Goal: Register for event/course

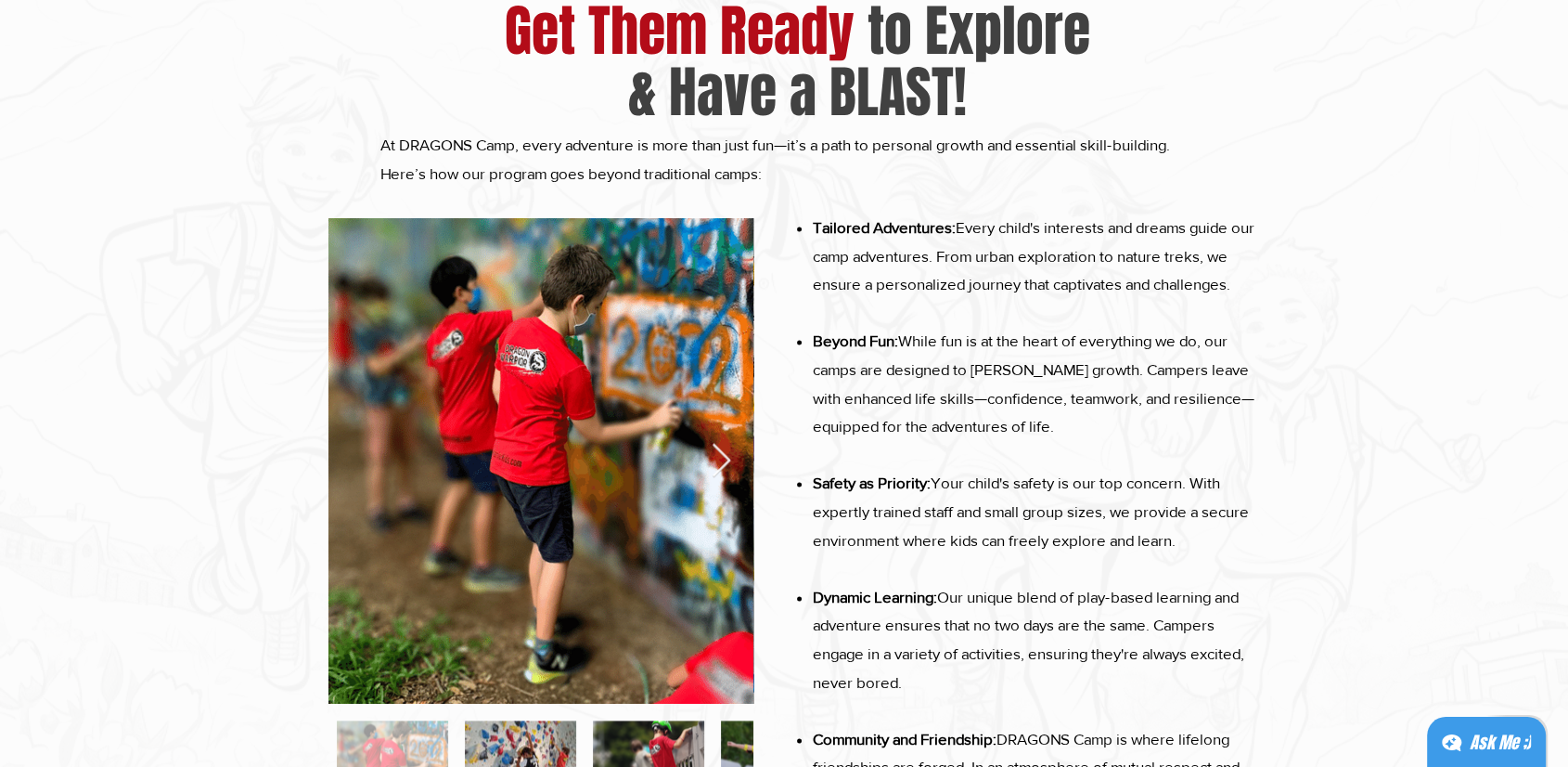
scroll to position [2539, 0]
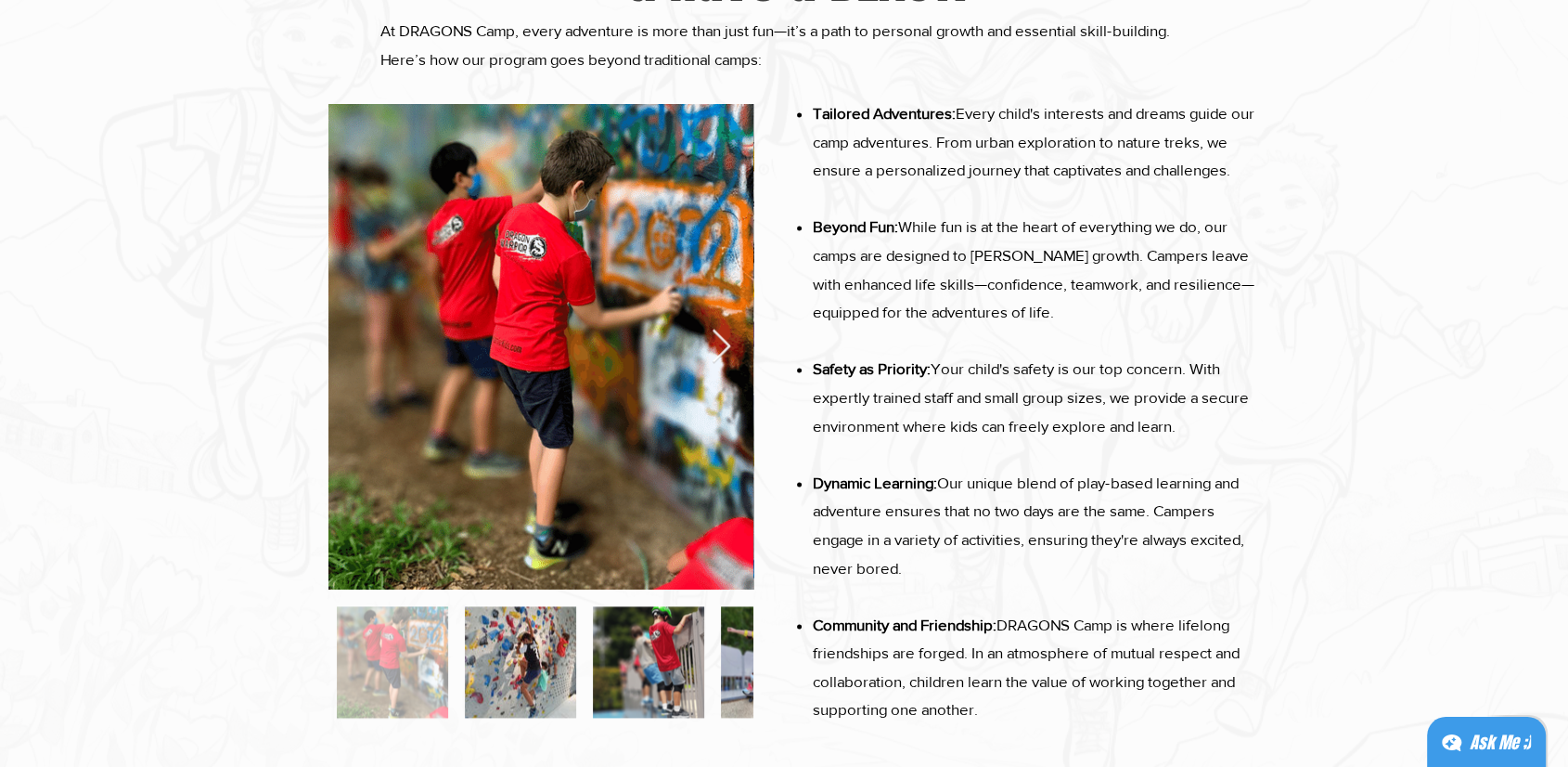
click at [518, 643] on div at bounding box center [521, 662] width 112 height 112
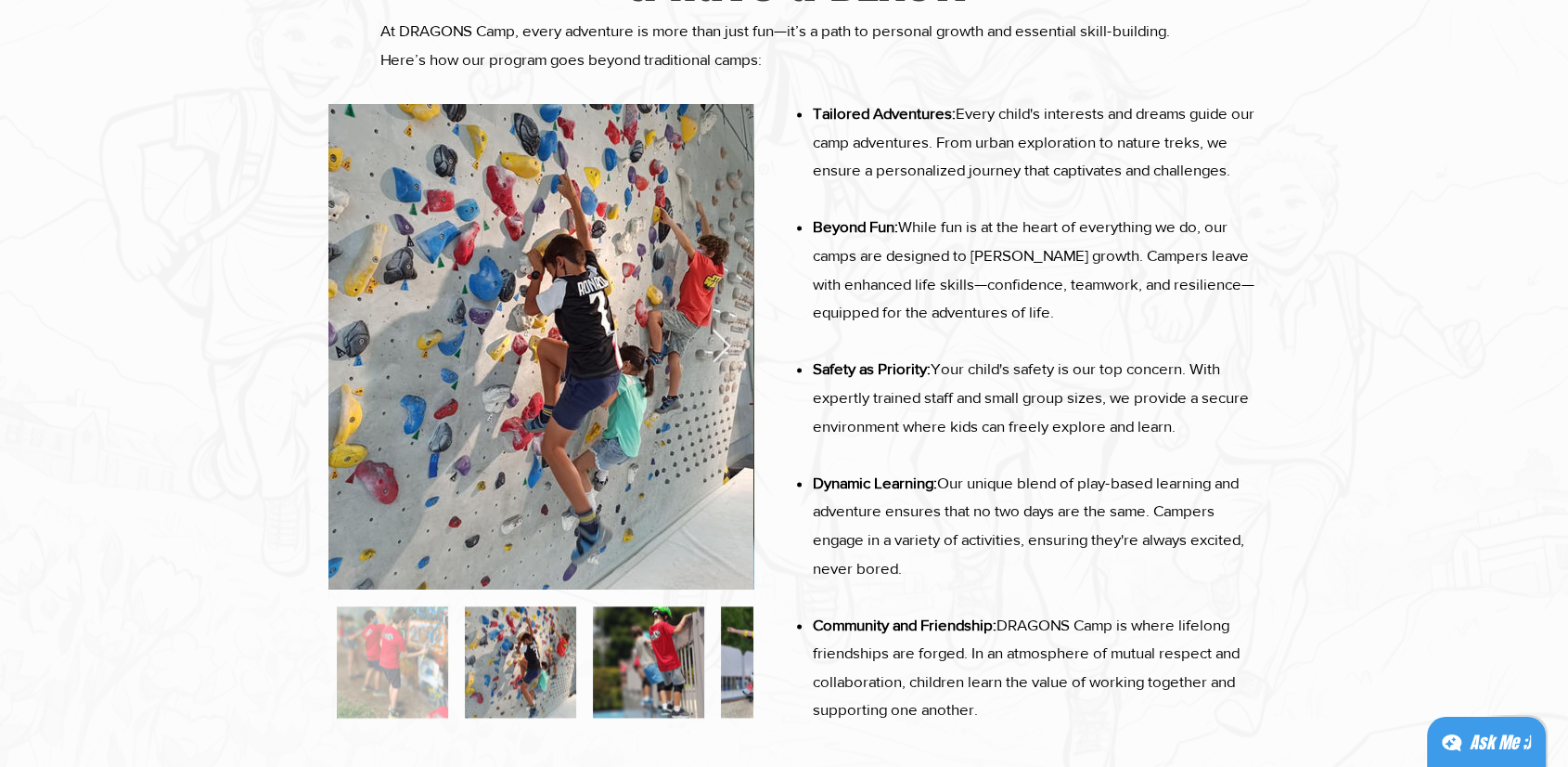
scroll to position [0, 424]
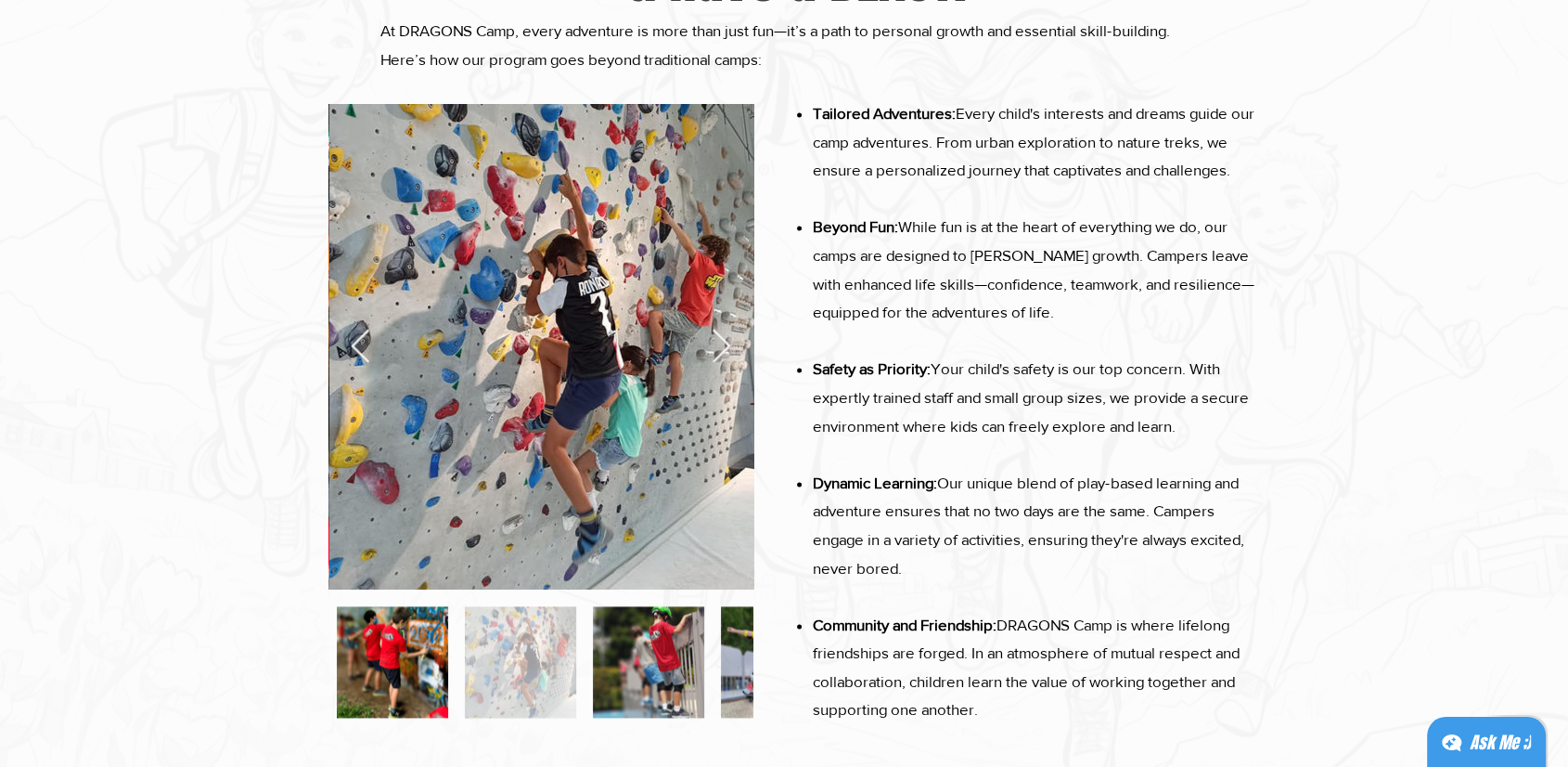
click at [620, 645] on div at bounding box center [649, 662] width 112 height 112
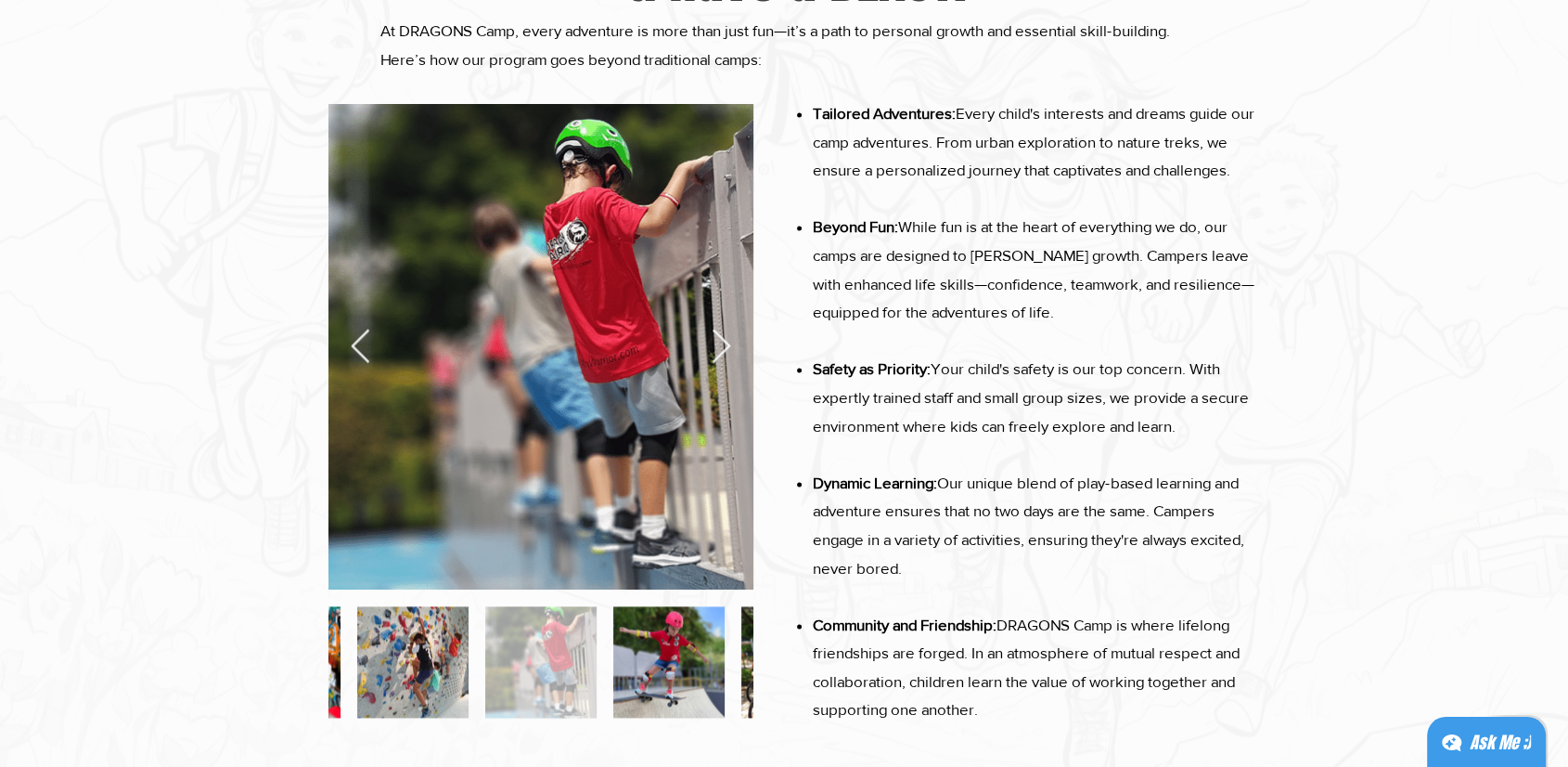
click at [654, 654] on div at bounding box center [669, 662] width 112 height 112
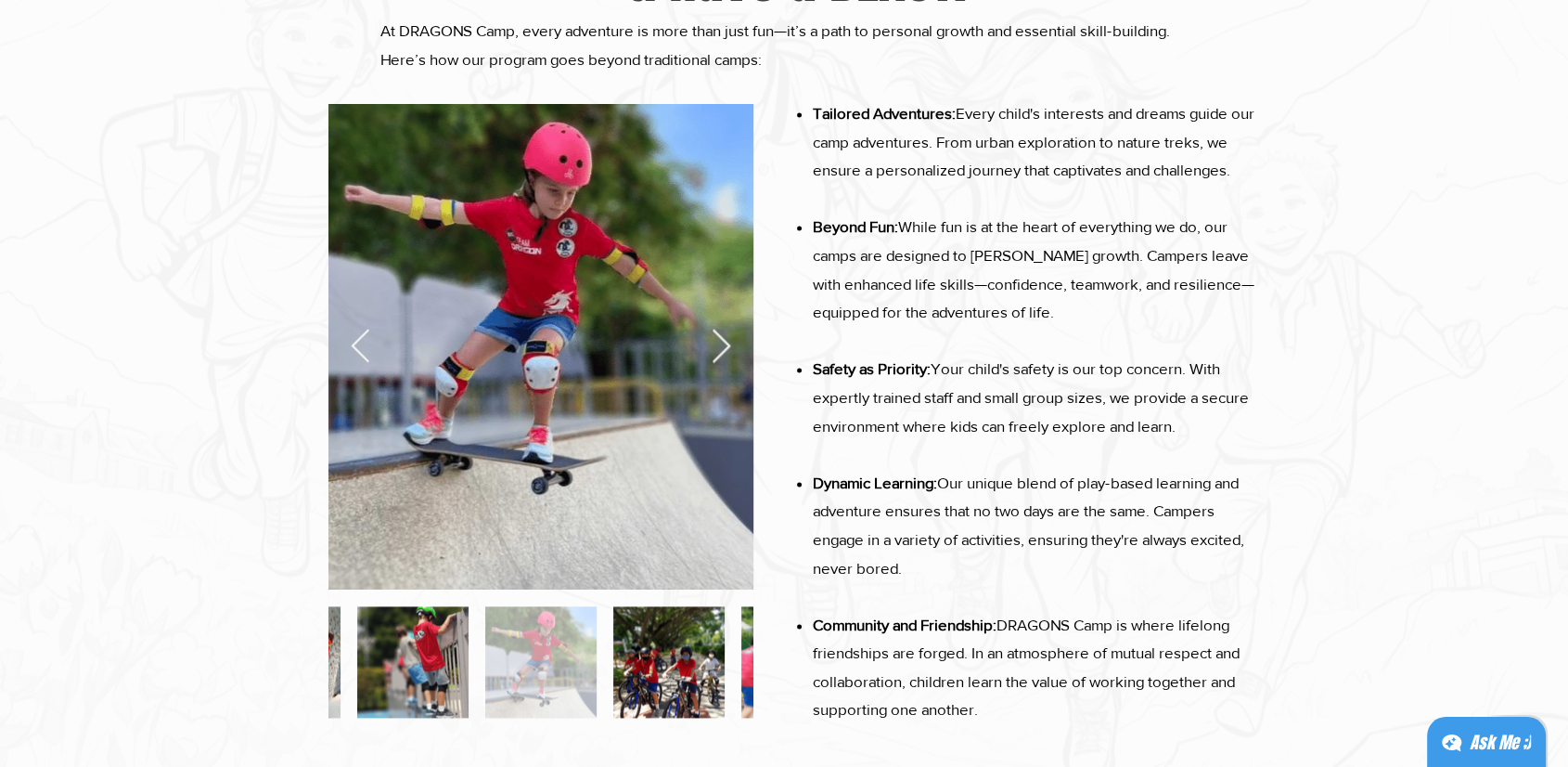
click at [654, 654] on div at bounding box center [669, 662] width 112 height 112
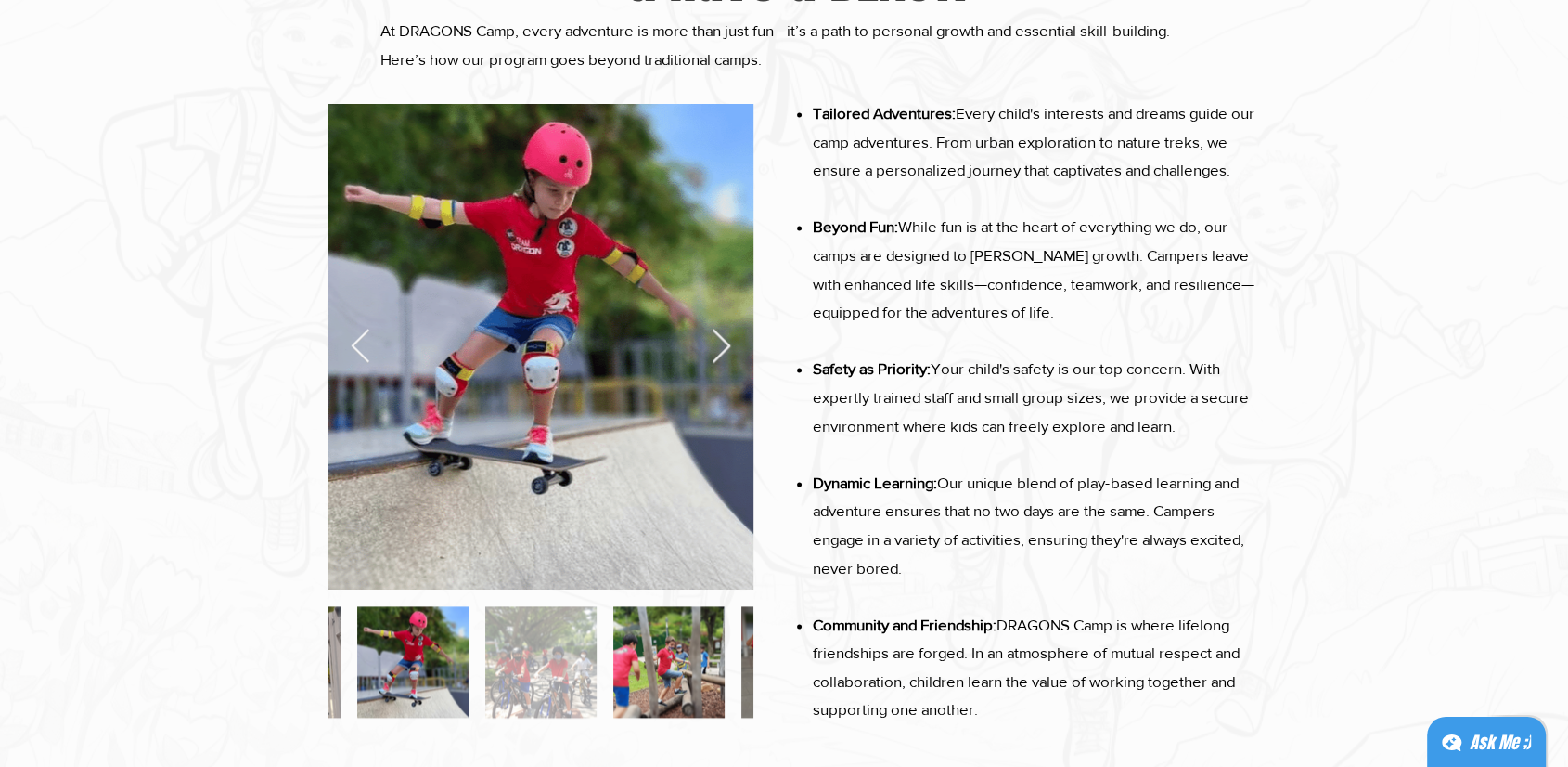
scroll to position [0, 1700]
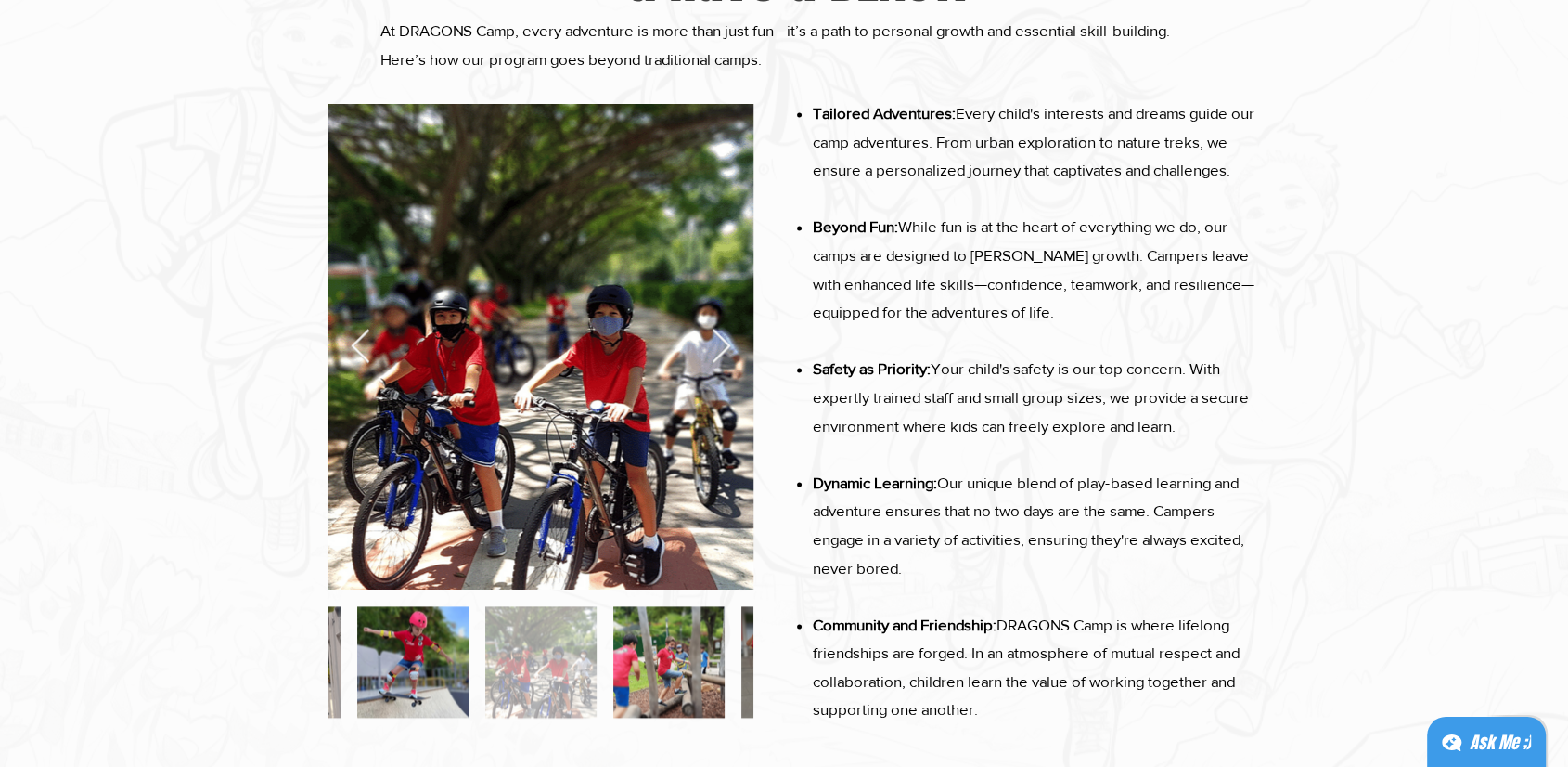
click at [654, 654] on div at bounding box center [669, 662] width 112 height 112
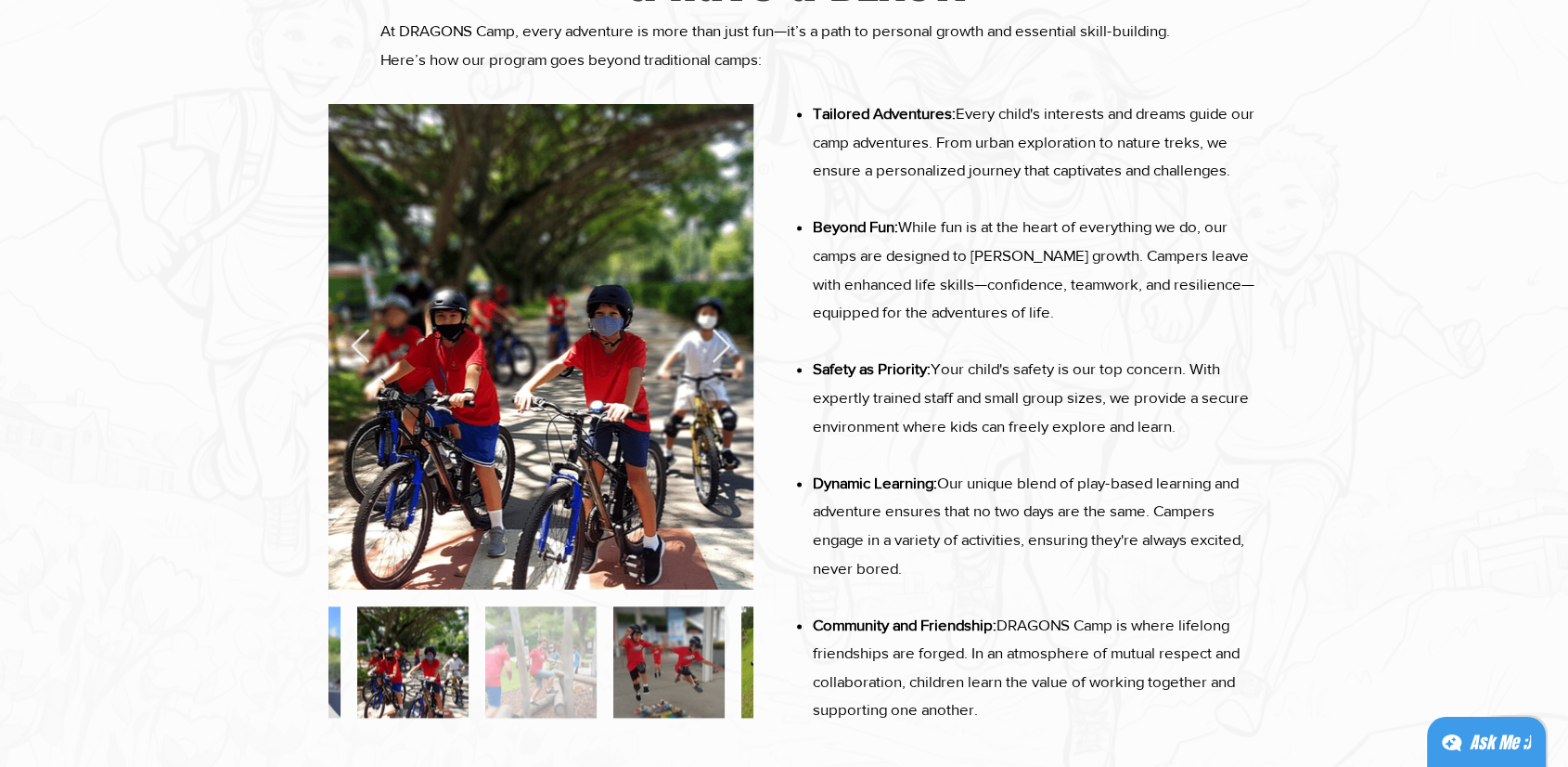
scroll to position [0, 2124]
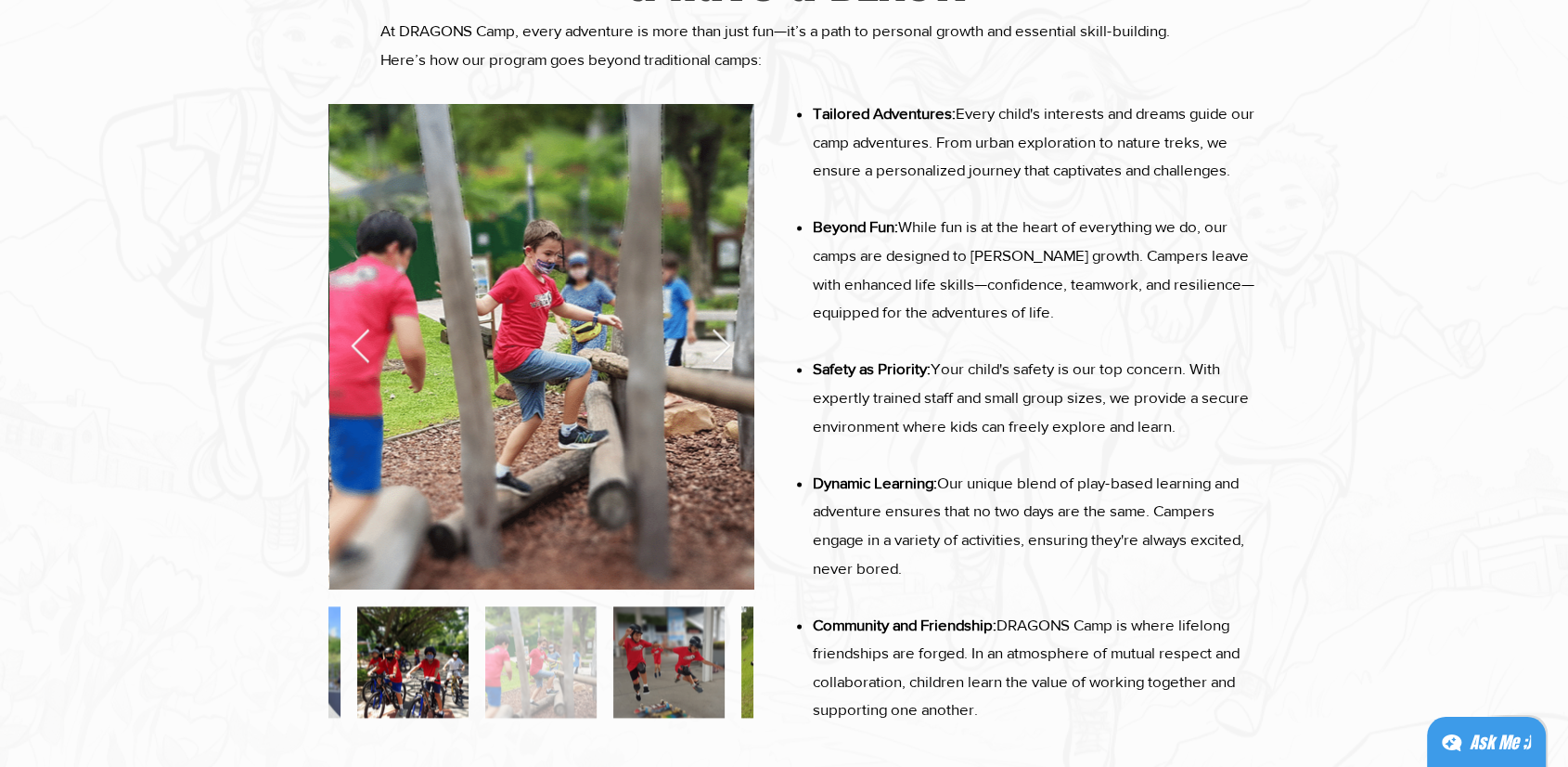
click at [660, 654] on div at bounding box center [669, 662] width 112 height 112
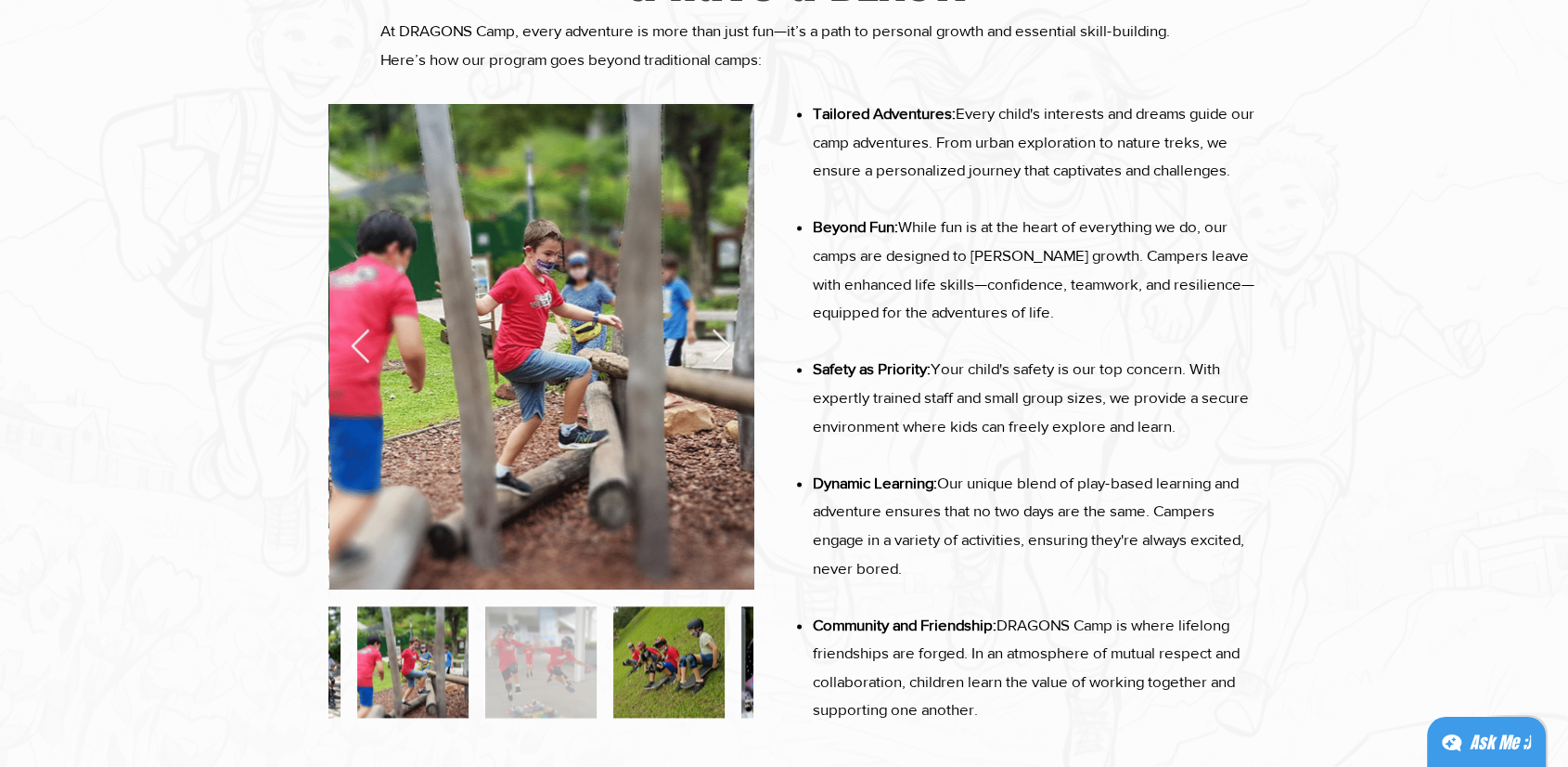
scroll to position [0, 2550]
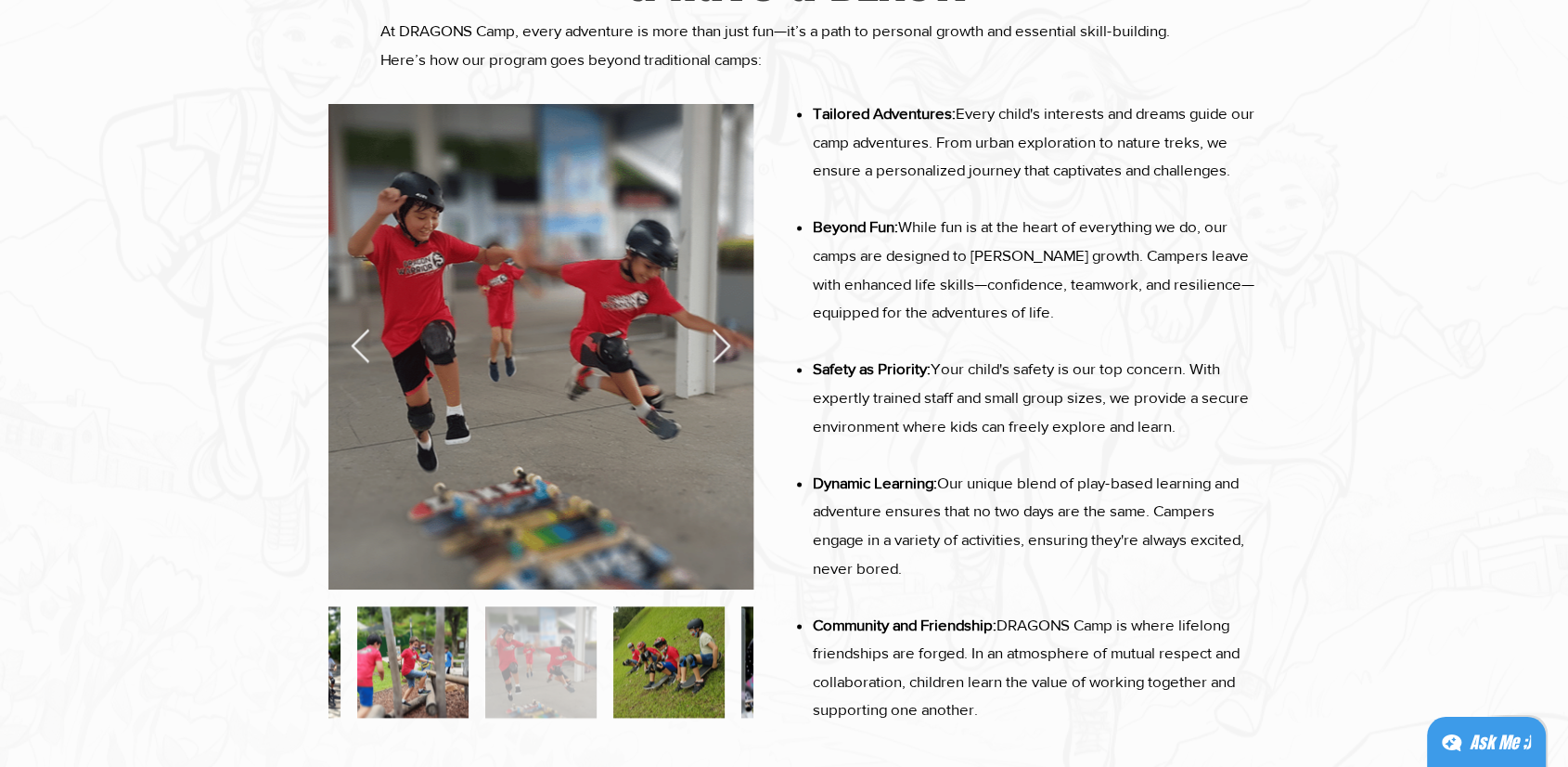
click at [672, 662] on div at bounding box center [669, 662] width 112 height 112
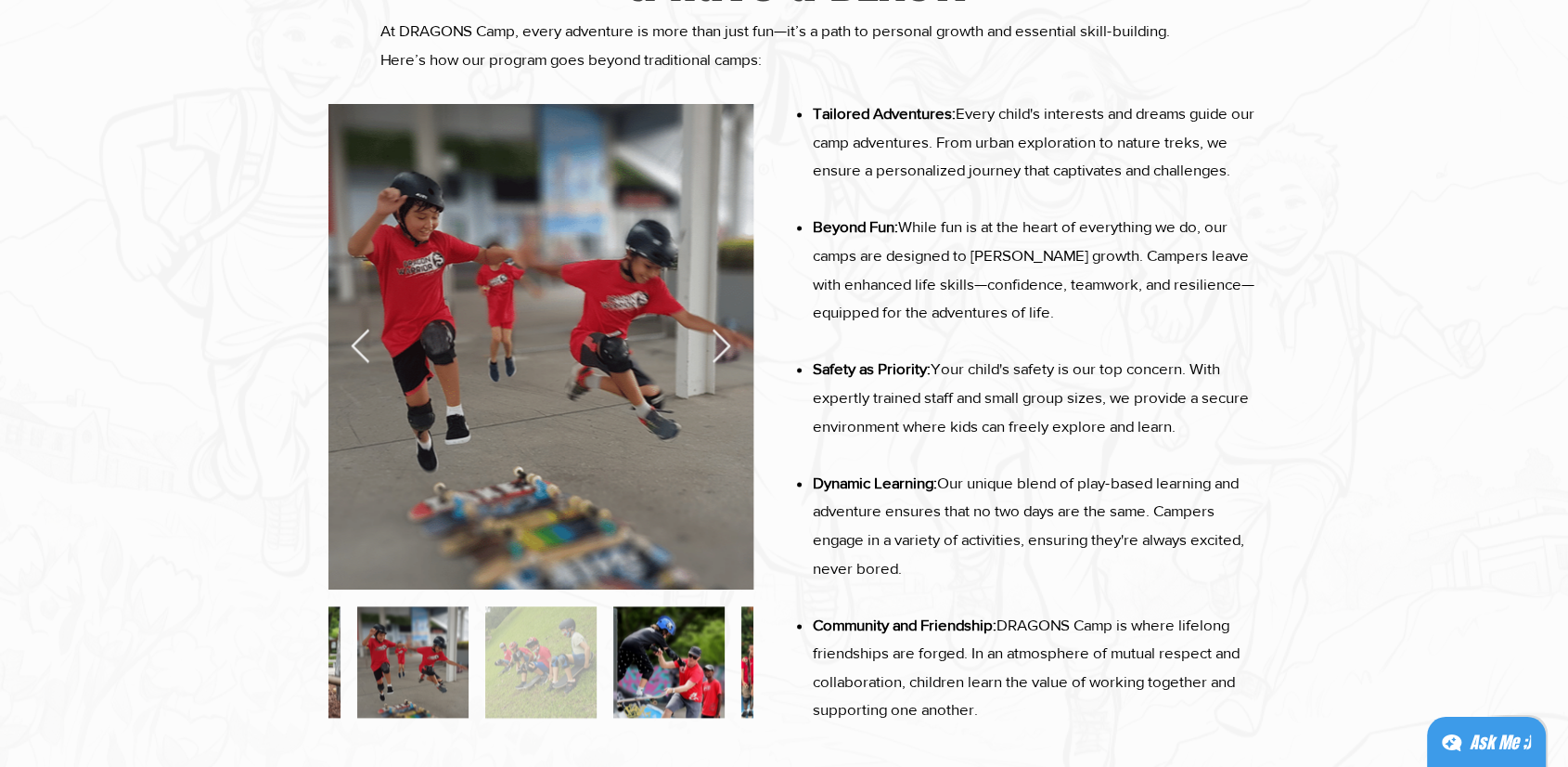
scroll to position [0, 2975]
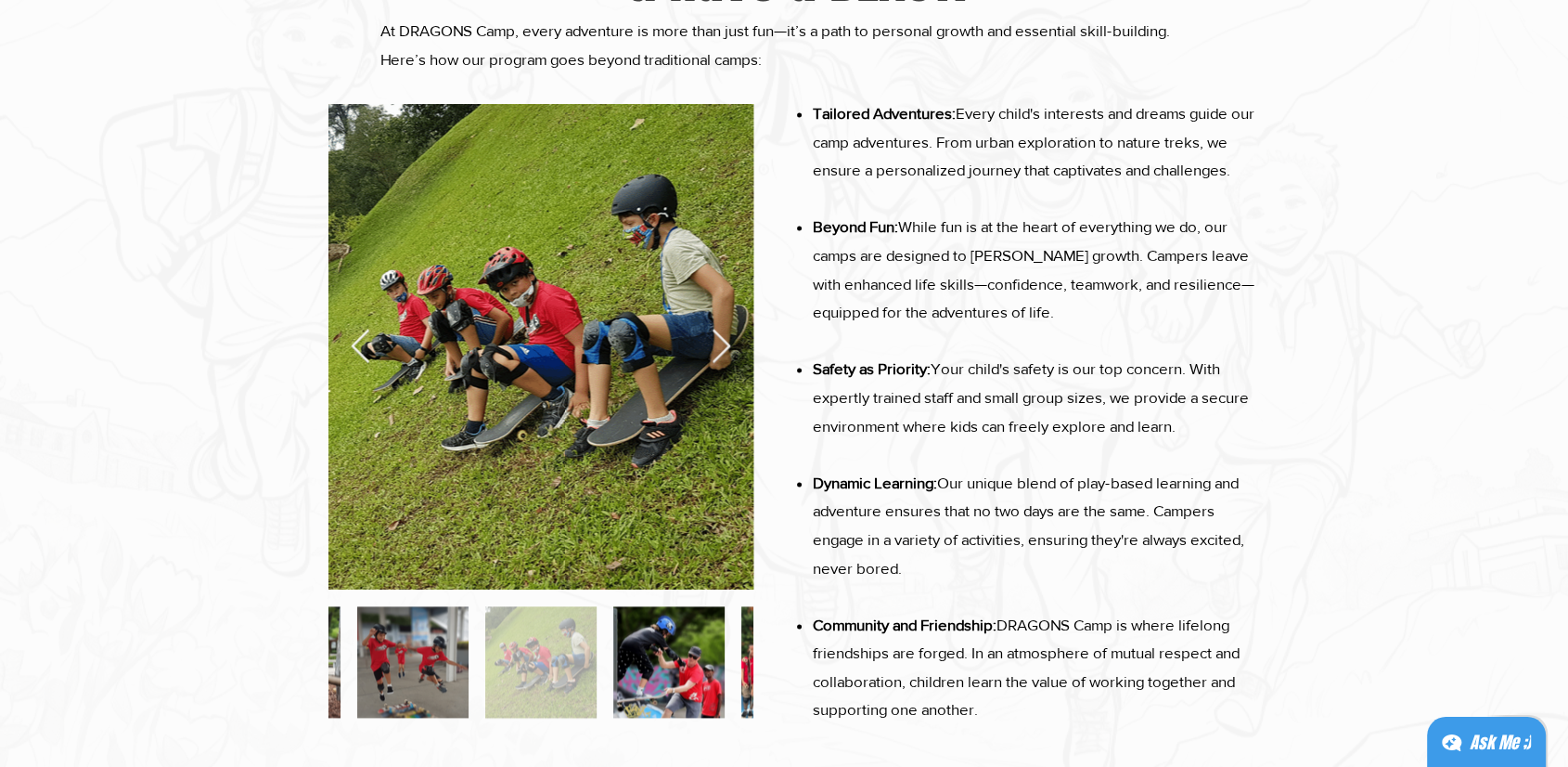
click at [672, 665] on div at bounding box center [669, 662] width 112 height 112
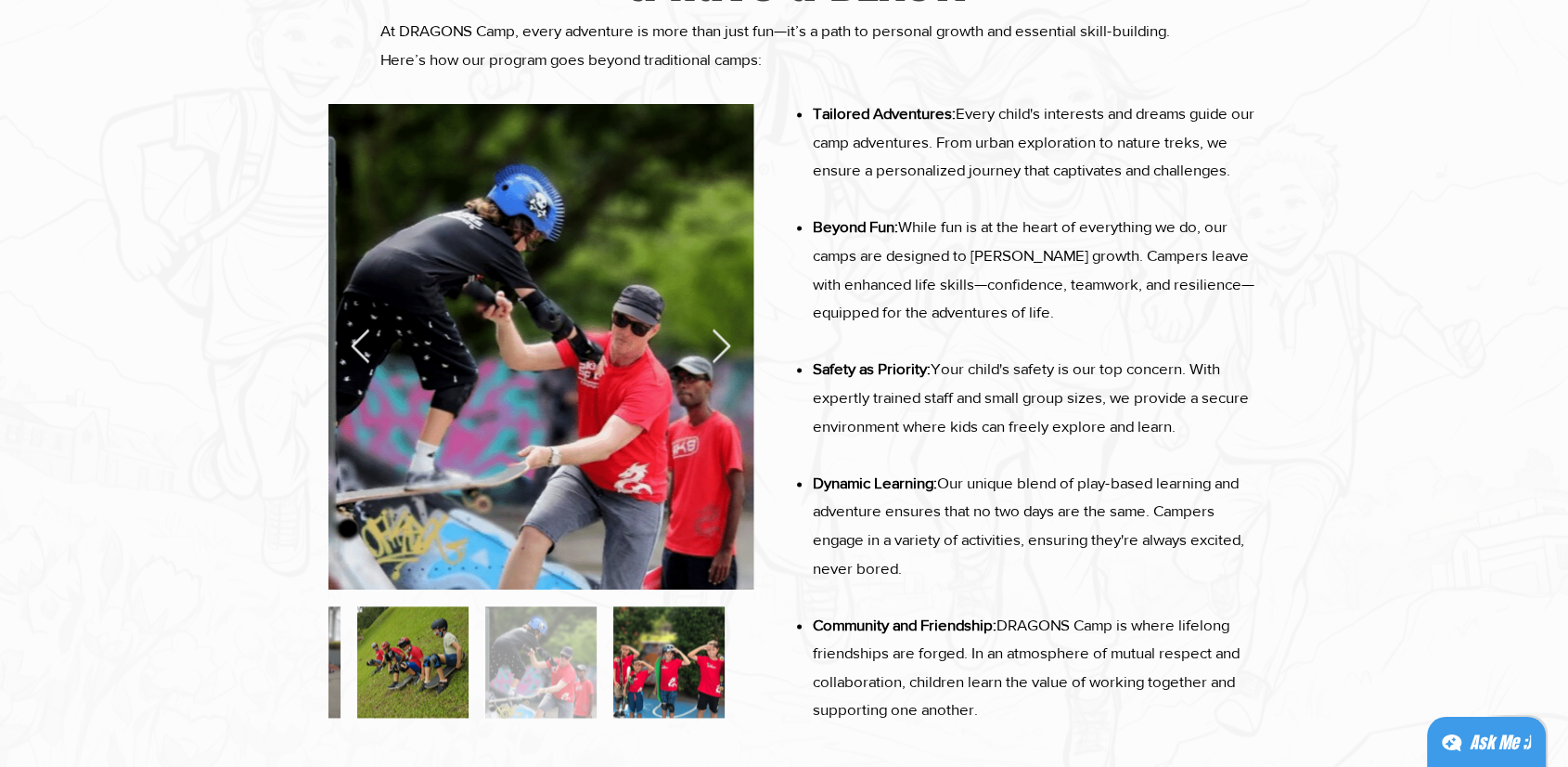
click at [672, 665] on div at bounding box center [669, 662] width 112 height 112
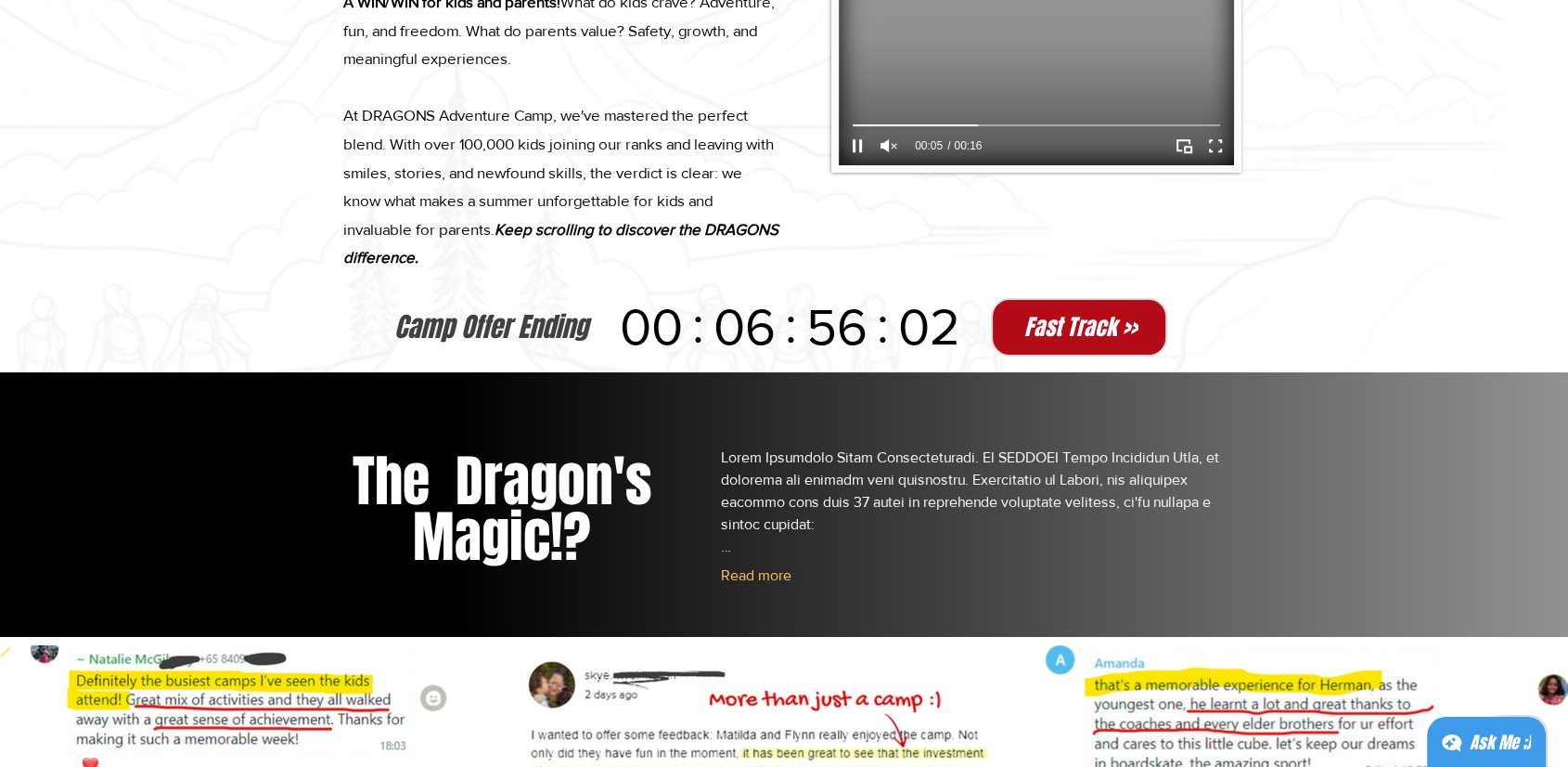
scroll to position [0, 0]
